Goal: Information Seeking & Learning: Learn about a topic

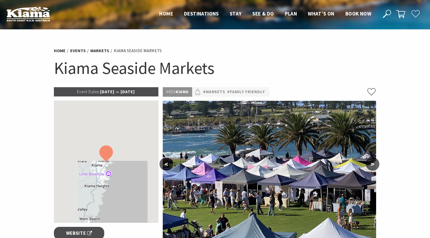
scroll to position [46, 0]
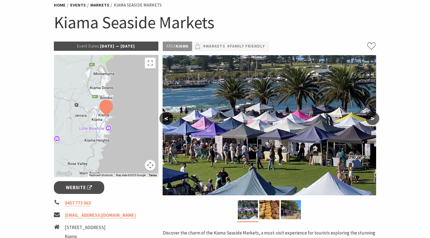
click at [375, 116] on button ">" at bounding box center [372, 118] width 14 height 13
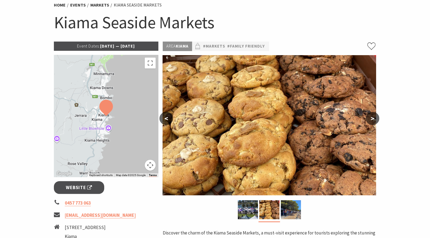
click at [375, 116] on button ">" at bounding box center [372, 118] width 14 height 13
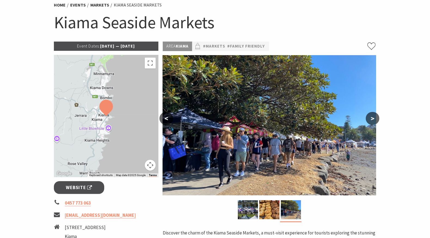
click at [167, 116] on button "<" at bounding box center [166, 118] width 14 height 13
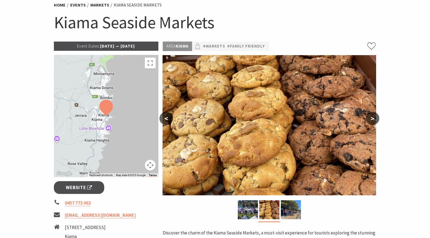
click at [167, 116] on button "<" at bounding box center [166, 118] width 14 height 13
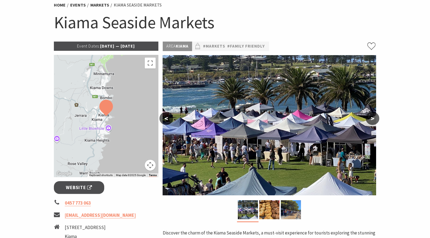
click at [369, 121] on button ">" at bounding box center [372, 118] width 14 height 13
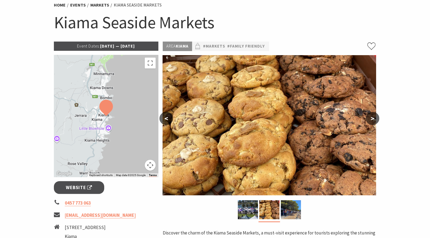
click at [369, 121] on button ">" at bounding box center [372, 118] width 14 height 13
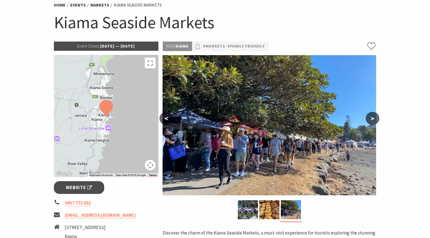
click at [369, 121] on button ">" at bounding box center [372, 118] width 14 height 13
click at [250, 206] on img at bounding box center [248, 209] width 20 height 19
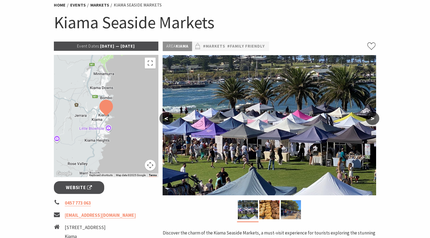
click at [374, 119] on button ">" at bounding box center [372, 118] width 14 height 13
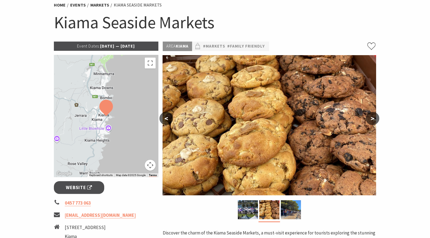
click at [374, 119] on button ">" at bounding box center [372, 118] width 14 height 13
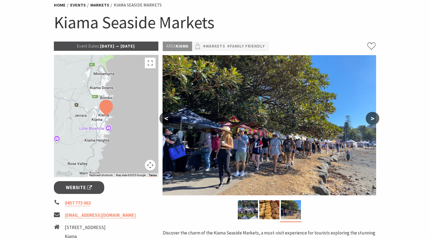
click at [374, 119] on button ">" at bounding box center [372, 118] width 14 height 13
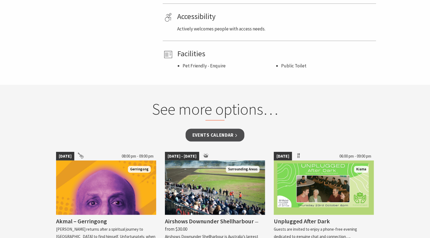
scroll to position [368, 0]
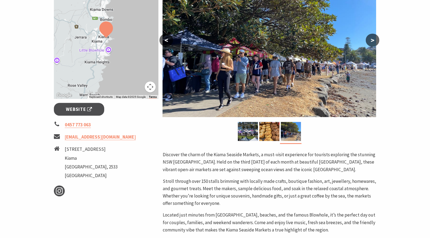
scroll to position [71, 0]
